Goal: Use online tool/utility: Use online tool/utility

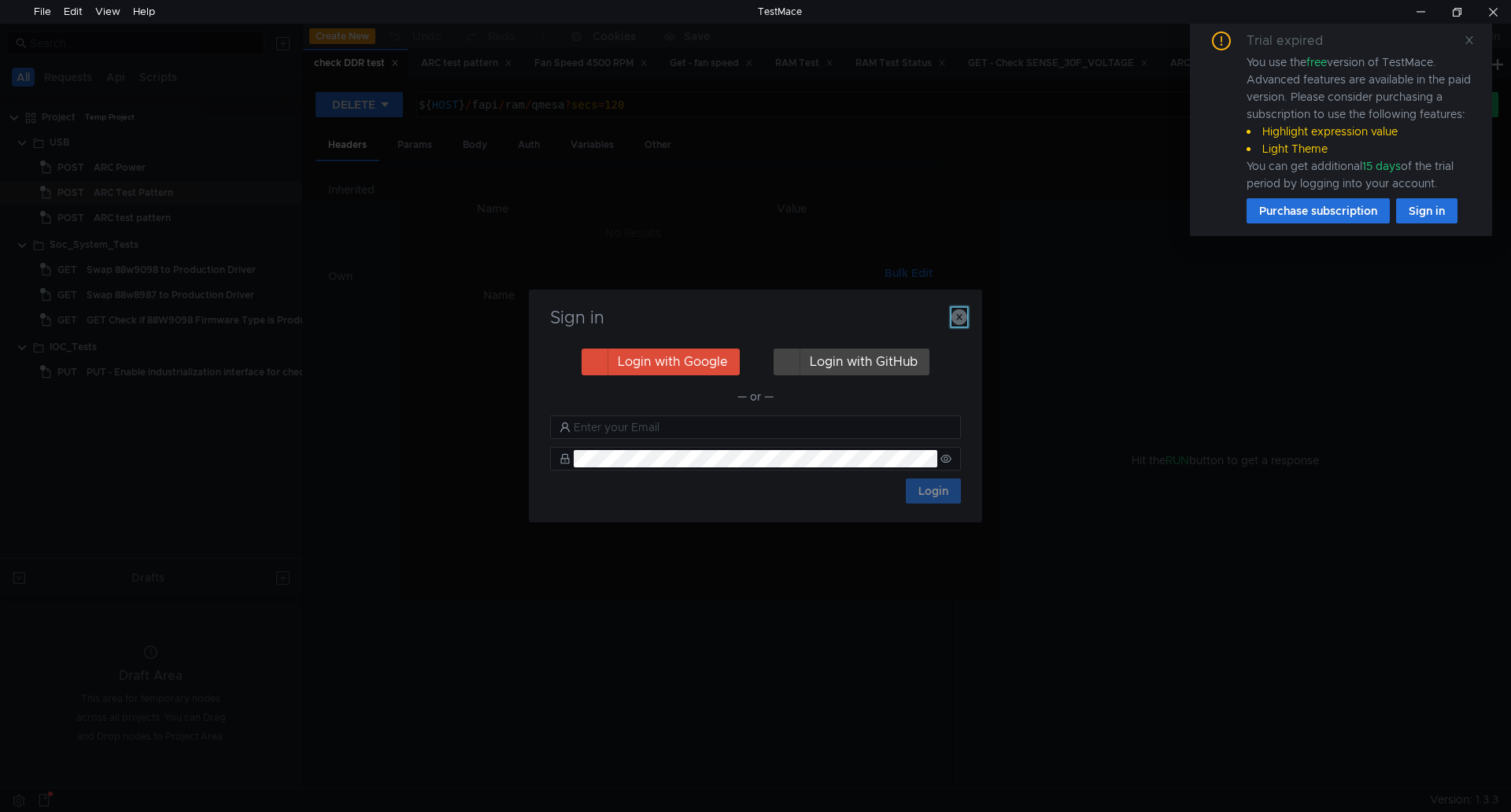
click at [966, 322] on icon "button" at bounding box center [959, 318] width 16 height 16
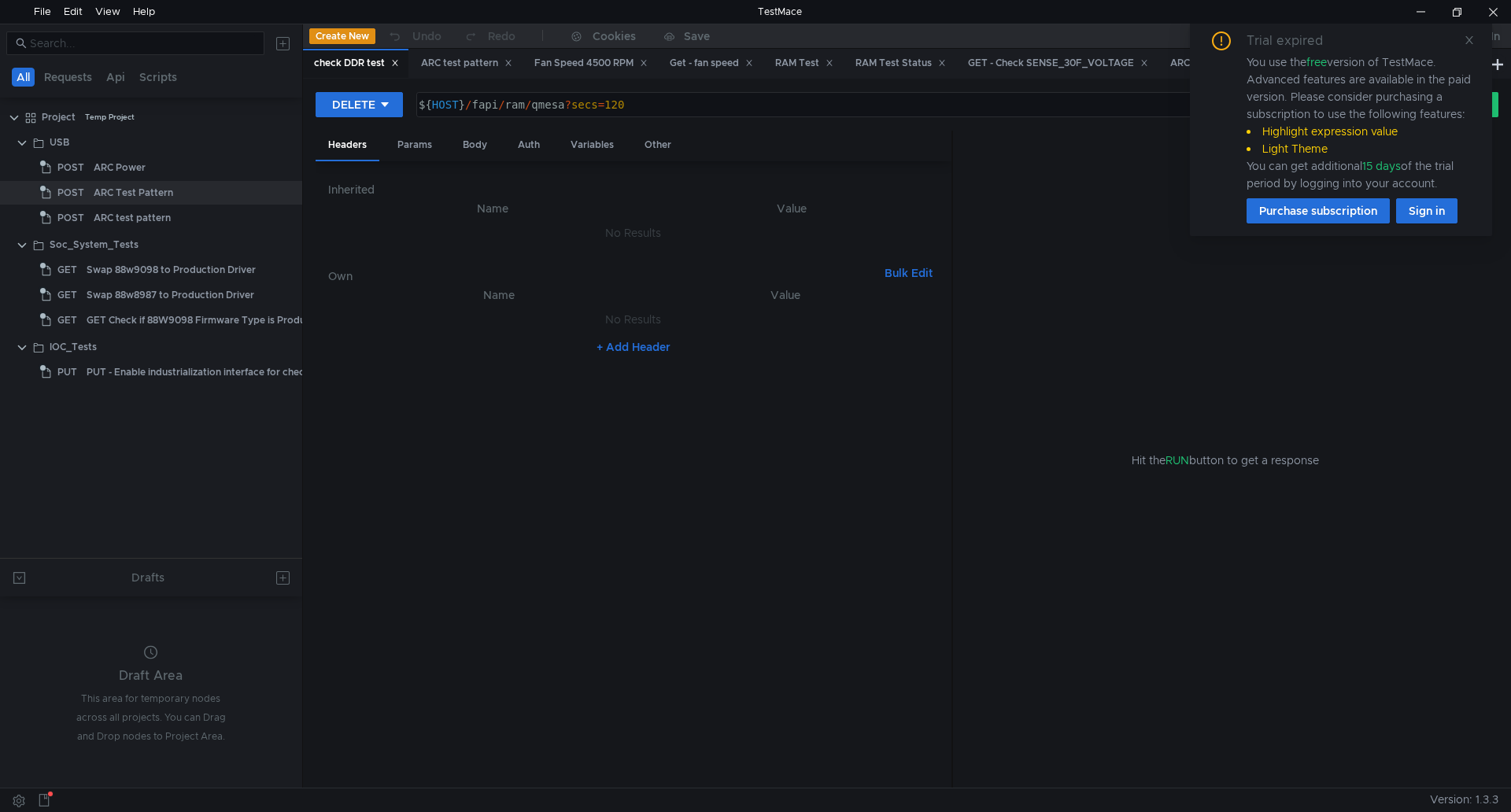
click at [1475, 43] on div "Trial expired You use the free version of TestMace. Advanced features are avail…" at bounding box center [1341, 127] width 302 height 217
click at [1464, 46] on span at bounding box center [1469, 40] width 11 height 14
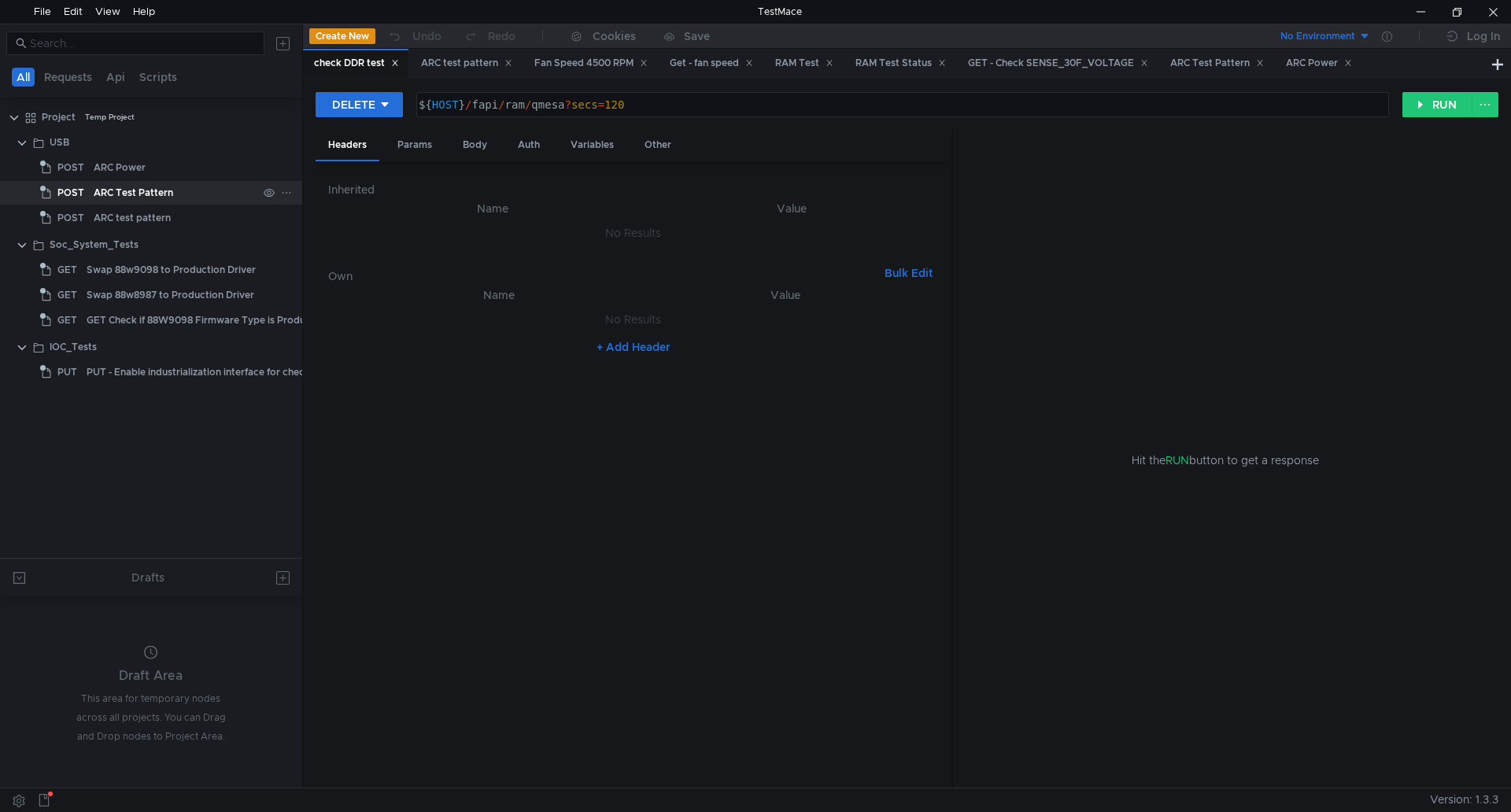
click at [173, 194] on div "ARC Test Pattern" at bounding box center [175, 192] width 164 height 23
click at [1435, 106] on button "RUN" at bounding box center [1437, 104] width 70 height 25
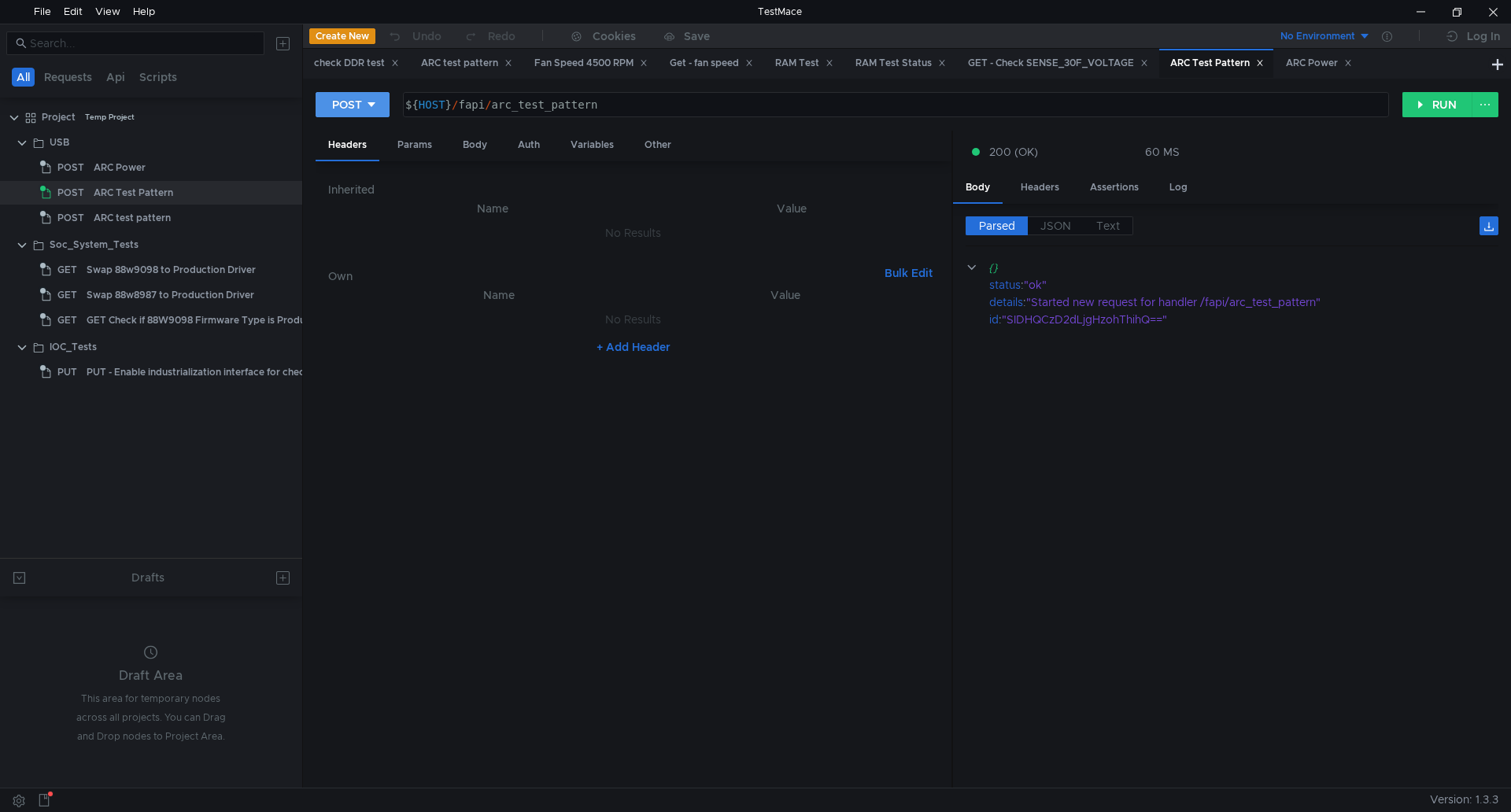
click at [350, 115] on button "POST" at bounding box center [352, 104] width 74 height 25
click at [367, 218] on li "DELETE" at bounding box center [352, 213] width 74 height 25
click at [1411, 116] on button "RUN" at bounding box center [1437, 104] width 70 height 25
click at [356, 98] on div "DELETE" at bounding box center [354, 105] width 43 height 18
click at [345, 154] on li "POST" at bounding box center [359, 162] width 87 height 25
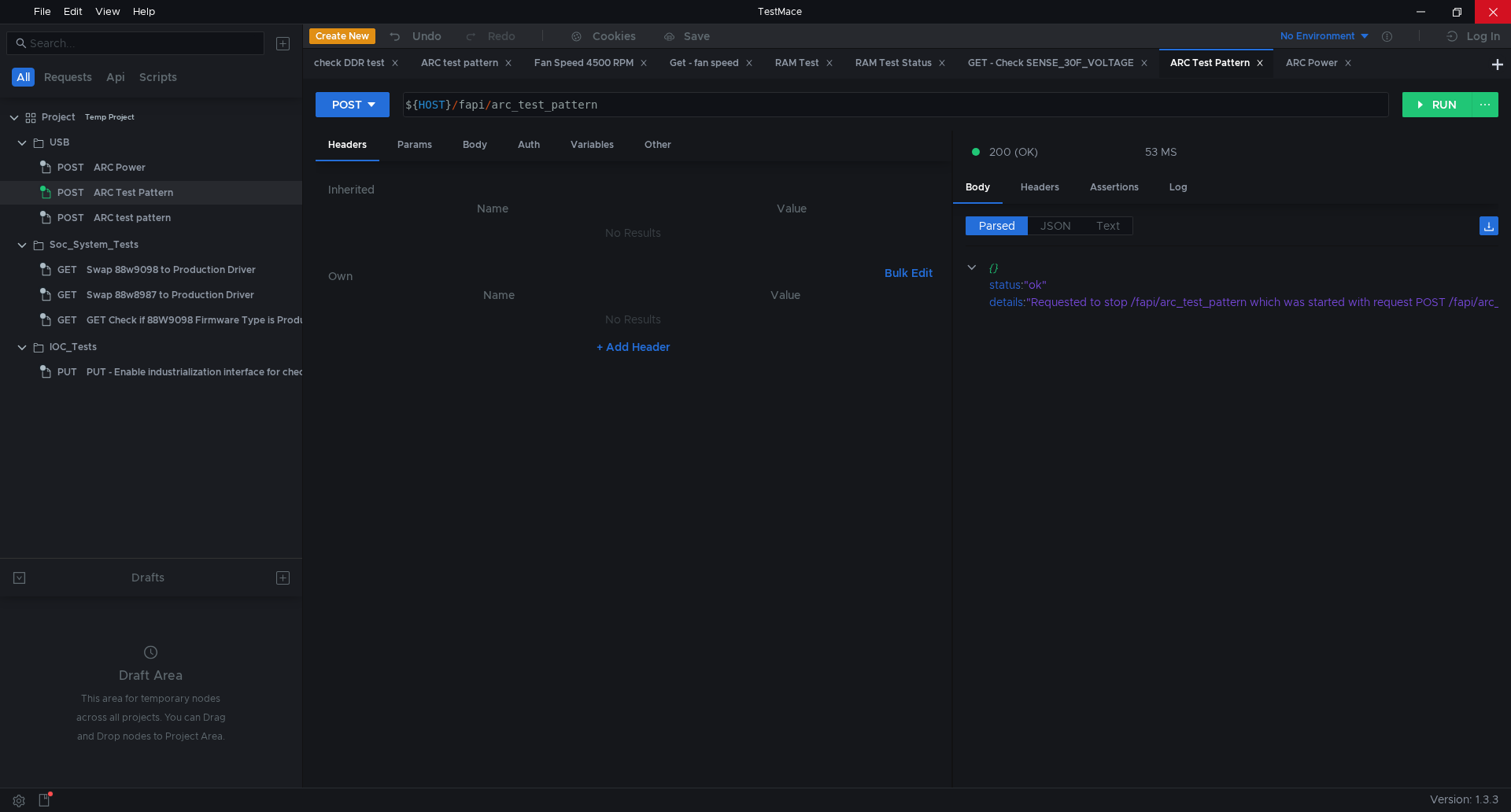
click at [1489, 18] on div at bounding box center [1493, 11] width 36 height 23
